Goal: Information Seeking & Learning: Learn about a topic

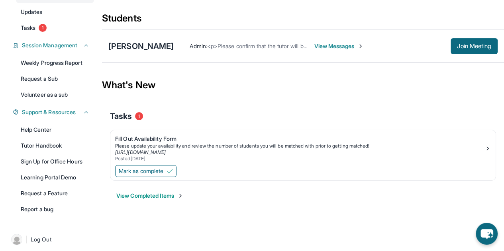
scroll to position [88, 0]
click at [151, 168] on span "Mark as complete" at bounding box center [141, 171] width 45 height 8
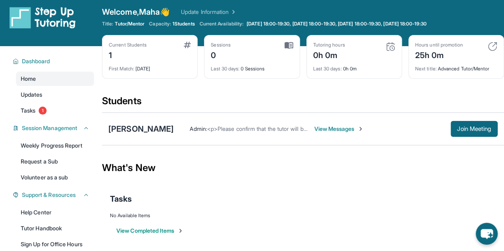
scroll to position [0, 0]
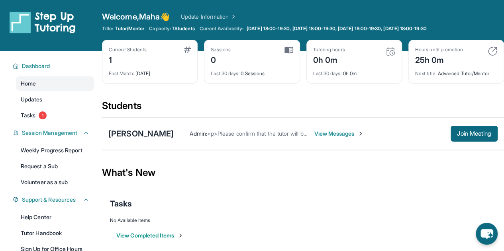
click at [237, 17] on img at bounding box center [233, 17] width 8 height 8
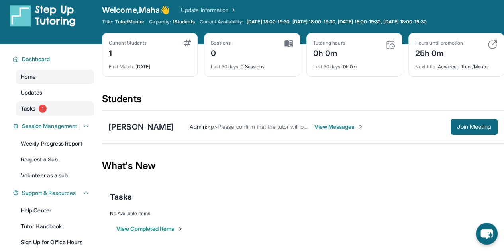
click at [43, 111] on span "1" at bounding box center [43, 109] width 8 height 8
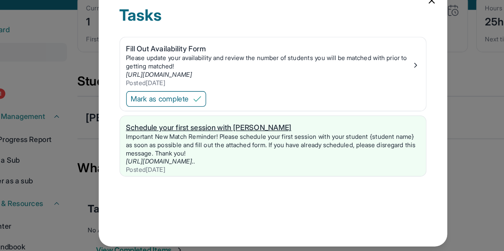
click at [231, 142] on div "Important New Match Reminder! Please schedule your first session with your stud…" at bounding box center [251, 148] width 225 height 19
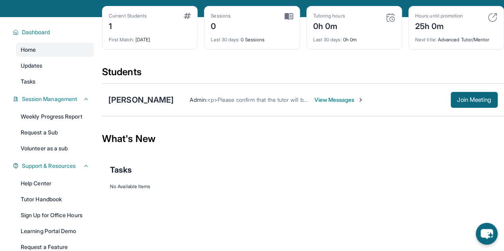
scroll to position [36, 0]
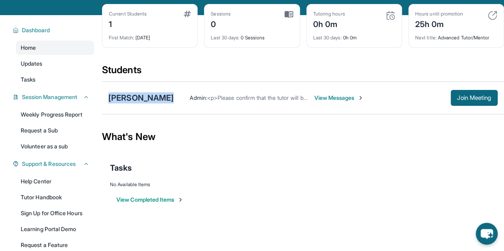
drag, startPoint x: 107, startPoint y: 95, endPoint x: 184, endPoint y: 100, distance: 77.0
click at [184, 100] on div "Maddison Romero Admin : <p>Please confirm that the tutor will be able to attend…" at bounding box center [303, 98] width 402 height 33
copy div "[PERSON_NAME]"
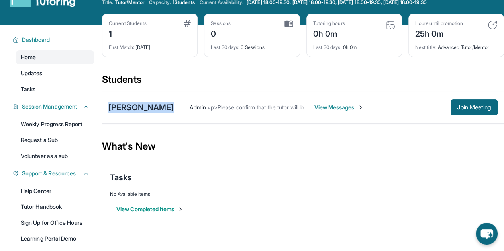
scroll to position [27, 0]
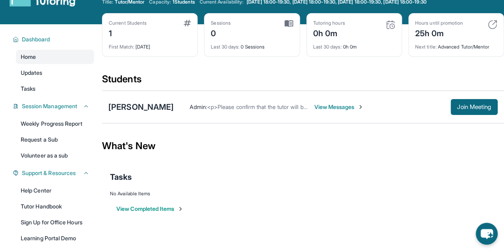
click at [343, 107] on span "View Messages" at bounding box center [339, 107] width 50 height 8
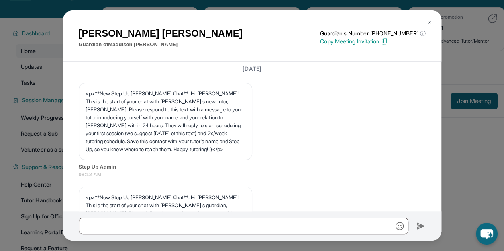
scroll to position [32, 0]
click at [429, 21] on img at bounding box center [429, 22] width 6 height 6
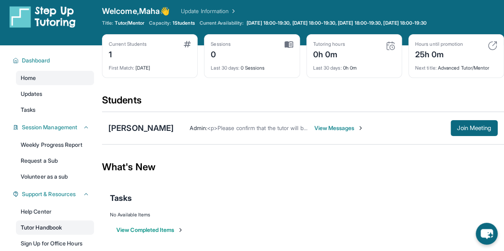
scroll to position [2, 0]
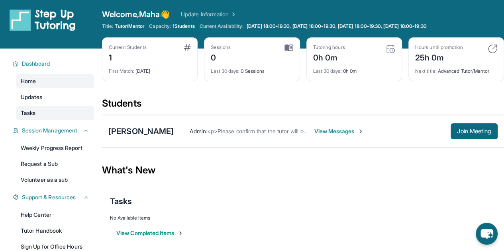
click at [54, 117] on link "Tasks" at bounding box center [55, 113] width 78 height 14
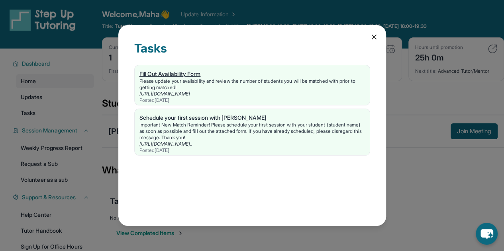
click at [232, 79] on div "Please update your availability and review the number of students you will be m…" at bounding box center [251, 84] width 225 height 13
click at [375, 41] on icon at bounding box center [374, 37] width 8 height 8
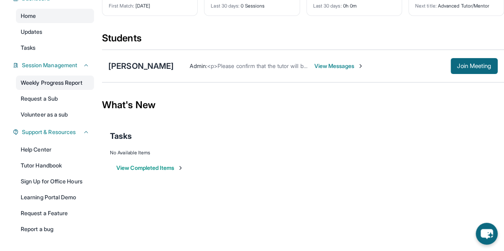
scroll to position [68, 0]
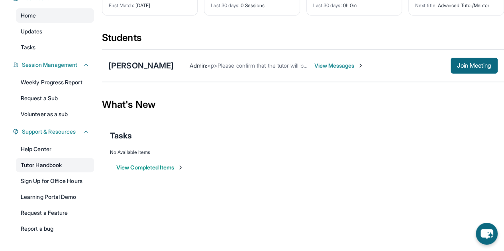
click at [66, 169] on link "Tutor Handbook" at bounding box center [55, 165] width 78 height 14
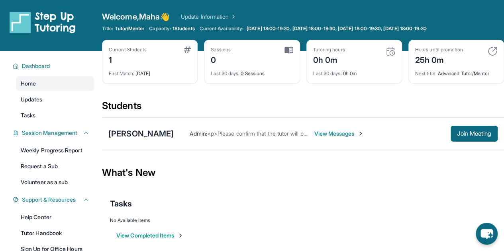
scroll to position [92, 0]
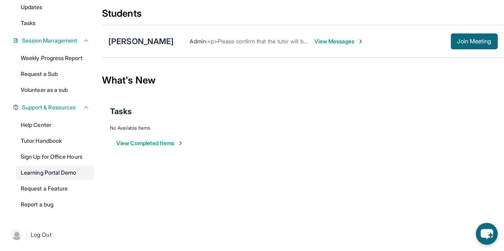
click at [60, 172] on link "Learning Portal Demo" at bounding box center [55, 173] width 78 height 14
click at [331, 92] on div "What's New" at bounding box center [303, 80] width 402 height 35
